Goal: Task Accomplishment & Management: Manage account settings

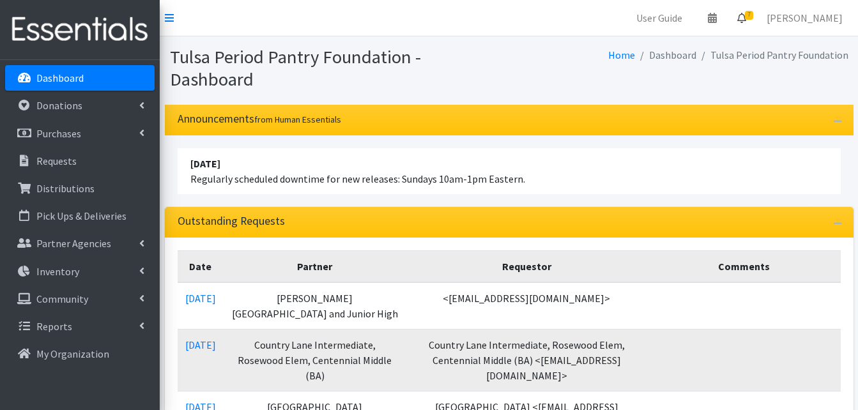
click at [746, 21] on icon at bounding box center [741, 18] width 9 height 10
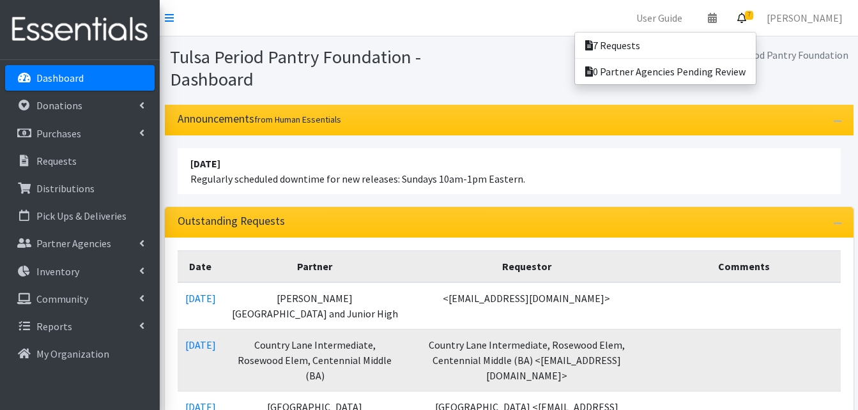
click at [746, 20] on icon at bounding box center [741, 18] width 9 height 10
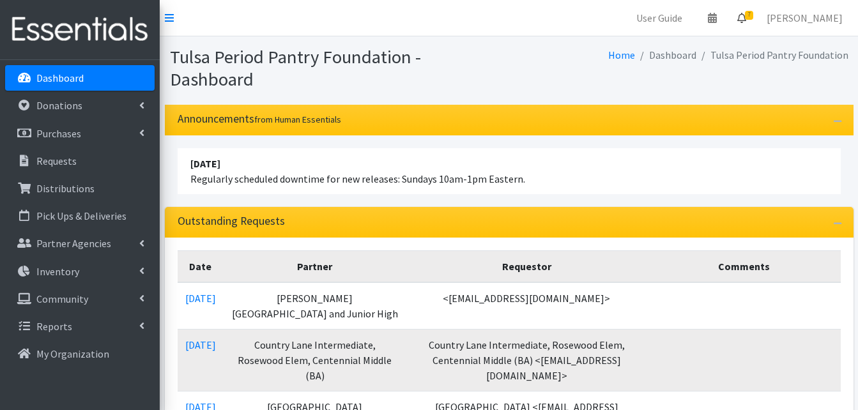
click at [746, 20] on icon at bounding box center [741, 18] width 9 height 10
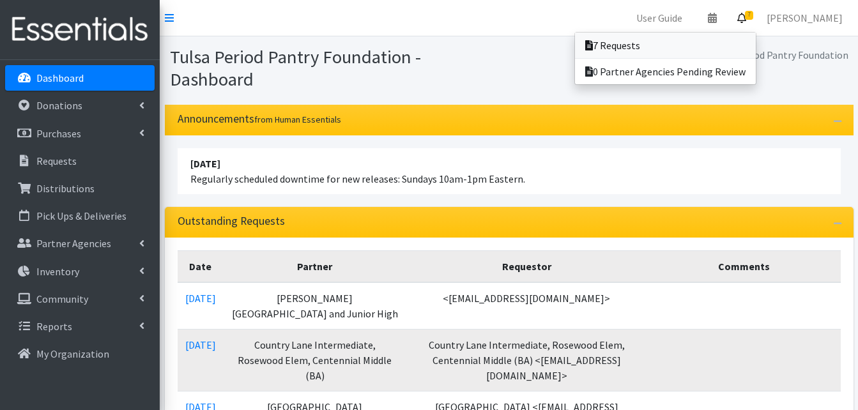
click at [707, 52] on link "7 Requests" at bounding box center [665, 46] width 181 height 26
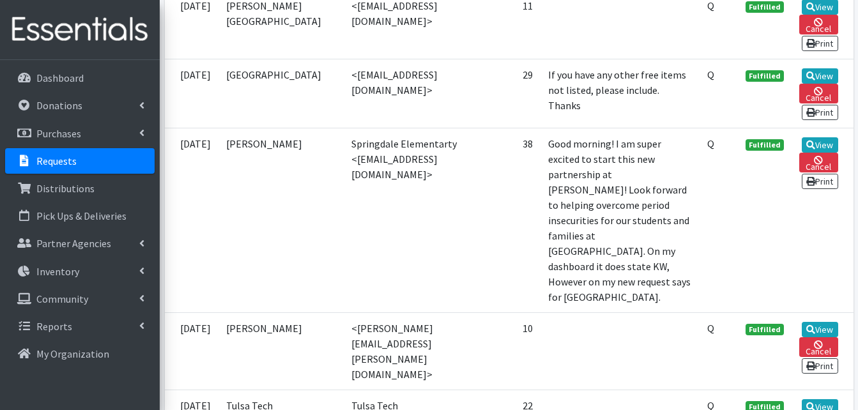
scroll to position [3067, 0]
